Goal: Task Accomplishment & Management: Manage account settings

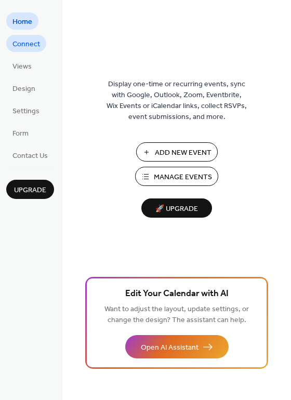
click at [32, 42] on span "Connect" at bounding box center [26, 44] width 28 height 11
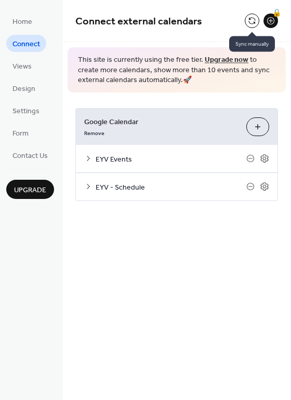
click at [251, 23] on button at bounding box center [252, 20] width 15 height 15
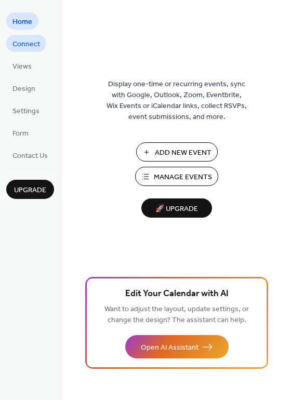
click at [33, 49] on span "Connect" at bounding box center [26, 44] width 28 height 11
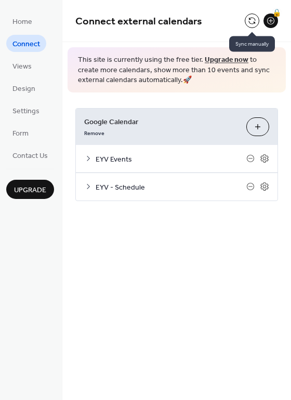
click at [250, 24] on button at bounding box center [252, 20] width 15 height 15
click at [89, 184] on icon at bounding box center [88, 186] width 8 height 8
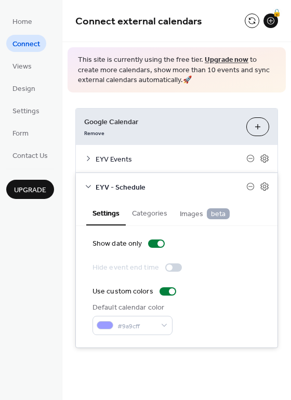
click at [89, 155] on icon at bounding box center [88, 158] width 8 height 8
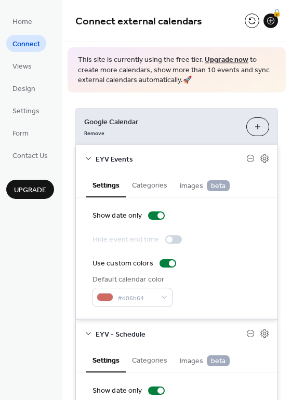
click at [287, 148] on div "Google Calendar Remove Choose Calendars EYV Events Settings Categories Images b…" at bounding box center [176, 301] width 228 height 418
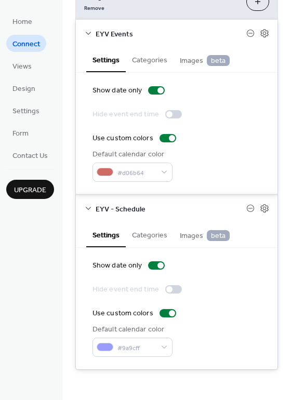
scroll to position [126, 0]
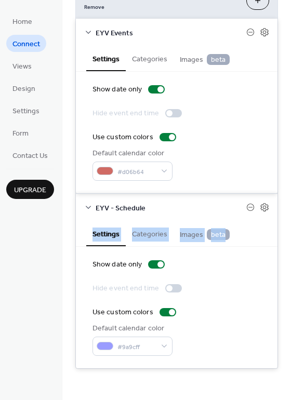
drag, startPoint x: 287, startPoint y: 218, endPoint x: 286, endPoint y: 241, distance: 22.9
click at [286, 241] on div "Google Calendar Remove Choose Calendars EYV Events Settings Categories Images b…" at bounding box center [176, 175] width 228 height 418
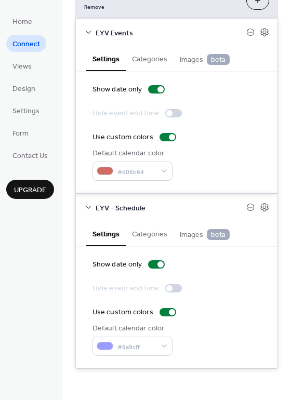
click at [279, 239] on div "Google Calendar Remove Choose Calendars EYV Events Settings Categories Images b…" at bounding box center [176, 175] width 228 height 418
click at [255, 47] on div "Settings Categories Images beta" at bounding box center [176, 58] width 201 height 25
click at [150, 59] on button "Categories" at bounding box center [150, 58] width 48 height 24
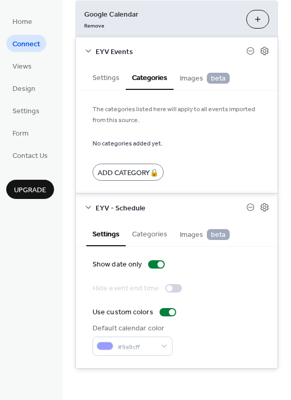
click at [103, 76] on button "Settings" at bounding box center [105, 77] width 39 height 24
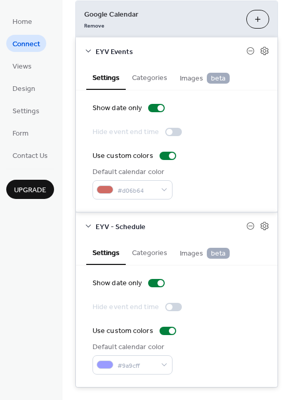
click at [253, 20] on button "Choose Calendars" at bounding box center [257, 19] width 23 height 19
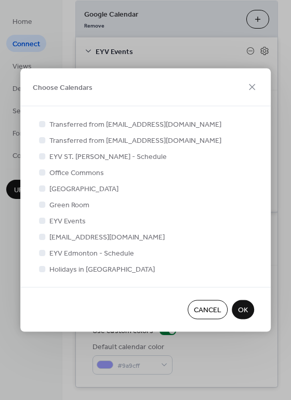
click at [43, 156] on div at bounding box center [42, 156] width 6 height 6
click at [41, 153] on div at bounding box center [42, 156] width 6 height 6
click at [43, 253] on icon at bounding box center [42, 252] width 4 height 4
click at [43, 251] on div at bounding box center [42, 252] width 6 height 6
click at [42, 253] on div at bounding box center [42, 252] width 6 height 6
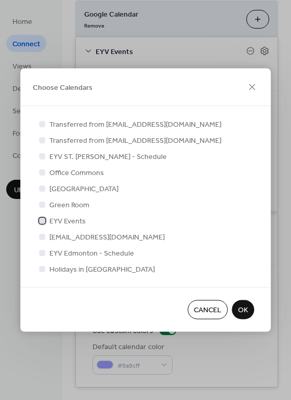
click at [43, 220] on icon at bounding box center [42, 220] width 4 height 4
click at [43, 251] on div at bounding box center [42, 252] width 6 height 6
click at [42, 155] on div at bounding box center [42, 156] width 6 height 6
click at [42, 156] on div at bounding box center [42, 156] width 6 height 6
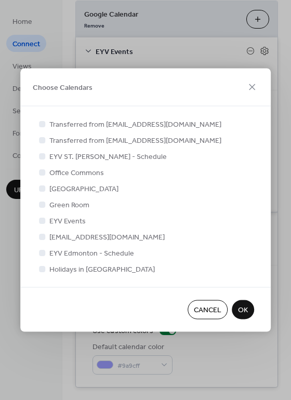
click at [42, 156] on div at bounding box center [42, 156] width 6 height 6
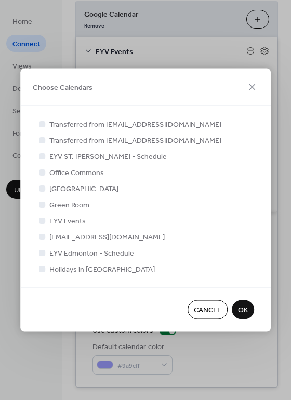
click at [42, 155] on div at bounding box center [42, 156] width 6 height 6
click at [43, 221] on div at bounding box center [42, 220] width 6 height 6
click at [43, 220] on div at bounding box center [42, 220] width 6 height 6
drag, startPoint x: 289, startPoint y: 160, endPoint x: 290, endPoint y: 188, distance: 28.6
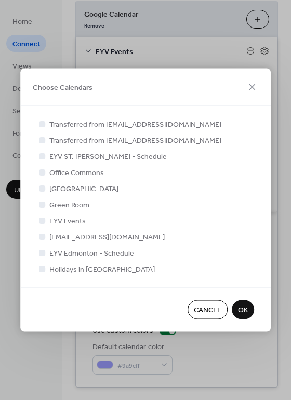
click at [290, 188] on div "Choose Calendars Transferred from [EMAIL_ADDRESS][DOMAIN_NAME] Transferred from…" at bounding box center [145, 200] width 291 height 400
click at [208, 302] on button "Cancel" at bounding box center [207, 309] width 40 height 19
